Goal: Task Accomplishment & Management: Use online tool/utility

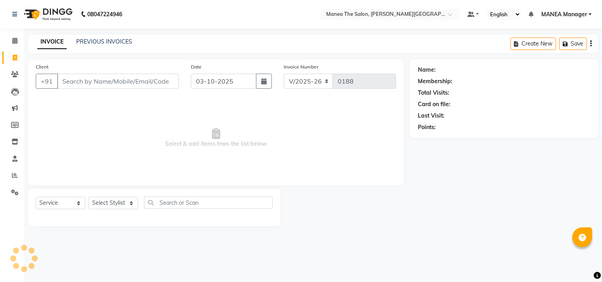
select select "8903"
select select "service"
click at [112, 46] on div "PREVIOUS INVOICES" at bounding box center [104, 42] width 56 height 8
click at [112, 40] on link "PREVIOUS INVOICES" at bounding box center [104, 41] width 56 height 7
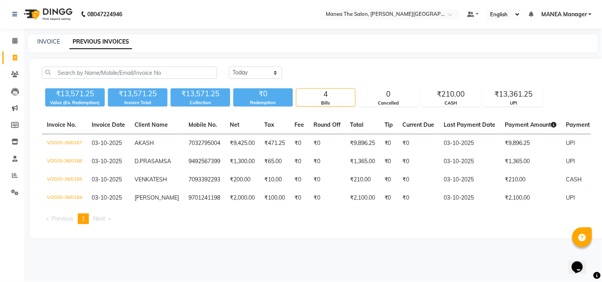
click at [388, 239] on div "[DATE] [DATE] Custom Range ₹13,571.25 Value (Ex. Redemption) ₹13,571.25 Invoice…" at bounding box center [316, 149] width 574 height 180
click at [47, 41] on link "INVOICE" at bounding box center [48, 41] width 23 height 7
select select "service"
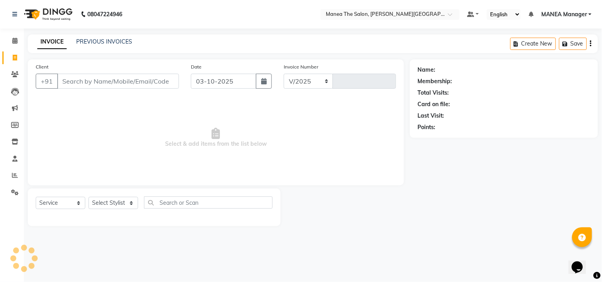
select select "8903"
type input "0188"
click at [118, 200] on select "Select Stylist [PERSON_NAME] Manager [PERSON_NAME] [PERSON_NAME] NO STYLIST [PE…" at bounding box center [113, 203] width 50 height 12
select select "90110"
click at [88, 198] on select "Select Stylist [PERSON_NAME] Manager [PERSON_NAME] [PERSON_NAME] NO STYLIST [PE…" at bounding box center [113, 203] width 50 height 12
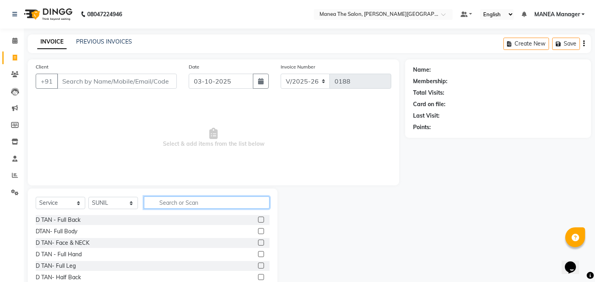
click at [197, 200] on input "text" at bounding box center [207, 203] width 126 height 12
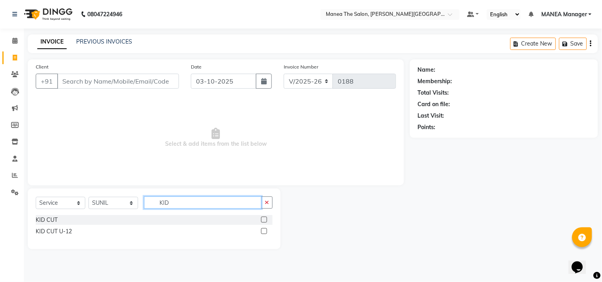
type input "KID"
click at [264, 221] on label at bounding box center [264, 220] width 6 height 6
click at [264, 221] on input "checkbox" at bounding box center [263, 220] width 5 height 5
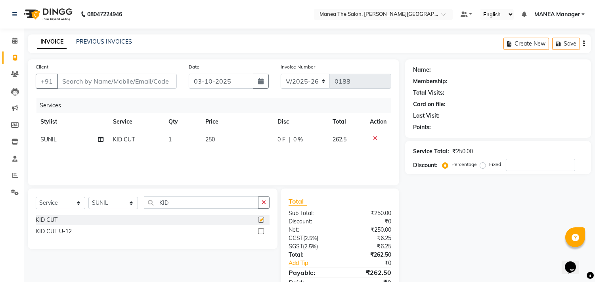
checkbox input "false"
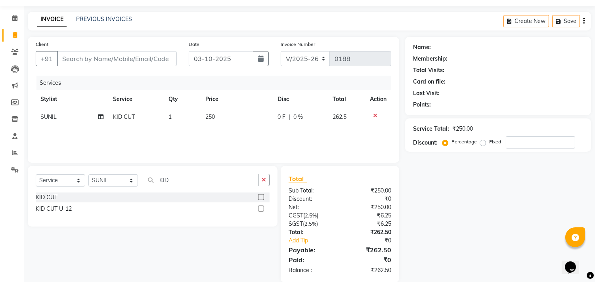
scroll to position [35, 0]
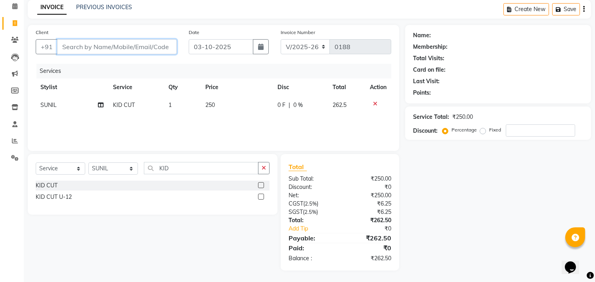
click at [96, 50] on input "Client" at bounding box center [117, 46] width 120 height 15
type input "9"
type input "0"
type input "9849530079"
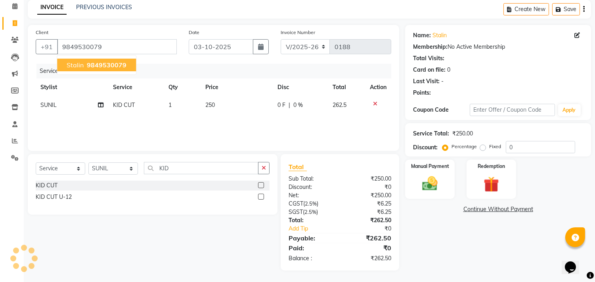
click at [98, 59] on button "Stalin 9849530079" at bounding box center [96, 65] width 79 height 13
click at [430, 188] on img at bounding box center [430, 184] width 26 height 19
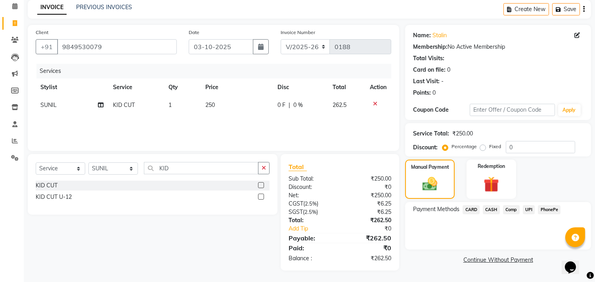
click at [491, 208] on span "CASH" at bounding box center [491, 209] width 17 height 9
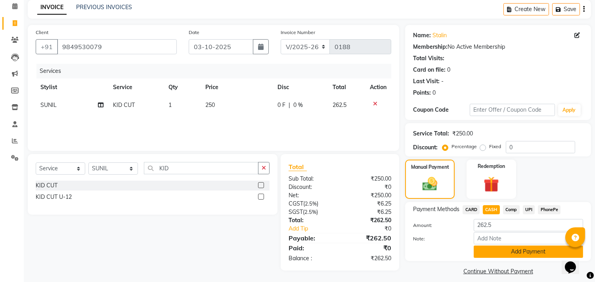
click at [502, 251] on button "Add Payment" at bounding box center [528, 252] width 109 height 12
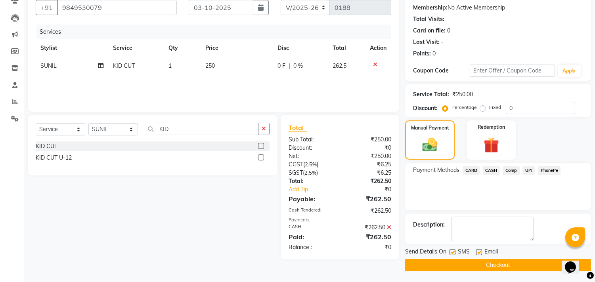
scroll to position [74, 0]
click at [501, 264] on button "Checkout" at bounding box center [498, 265] width 186 height 12
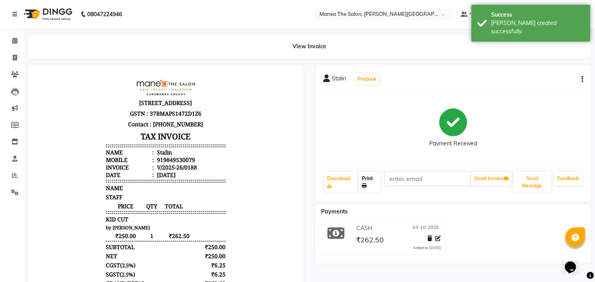
click at [373, 175] on link "Print" at bounding box center [369, 182] width 21 height 21
